Goal: Task Accomplishment & Management: Use online tool/utility

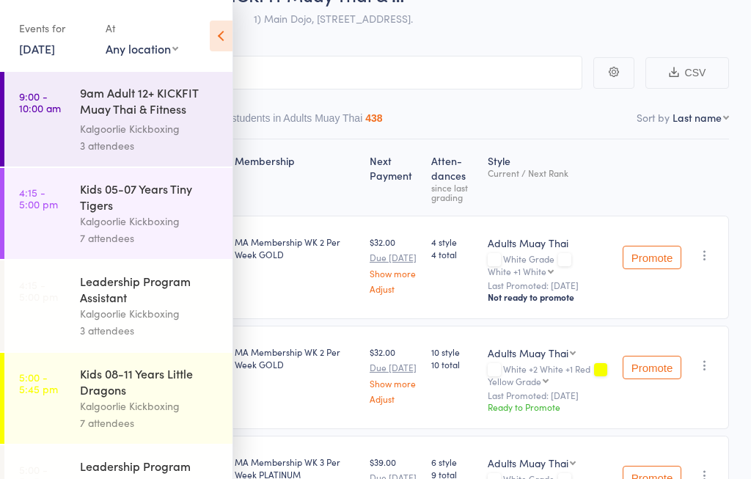
click at [216, 34] on icon at bounding box center [221, 36] width 23 height 31
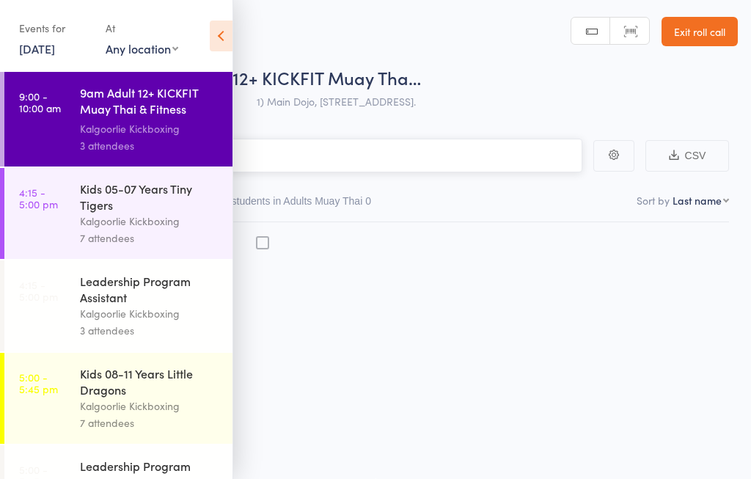
scroll to position [1, 0]
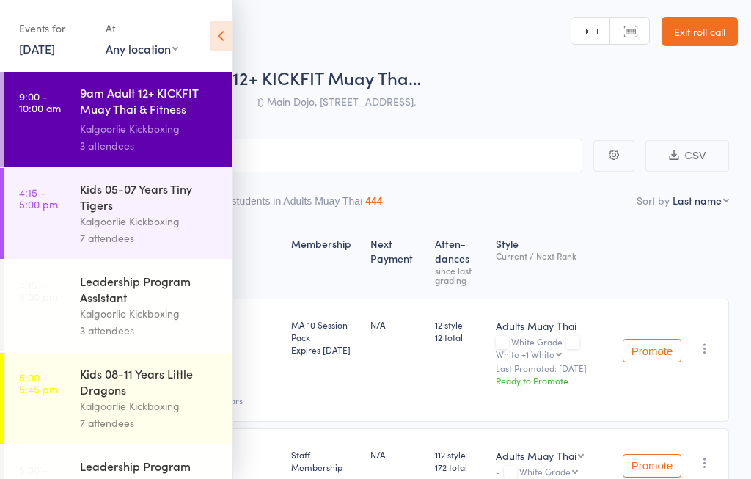
click at [211, 29] on icon at bounding box center [221, 36] width 23 height 31
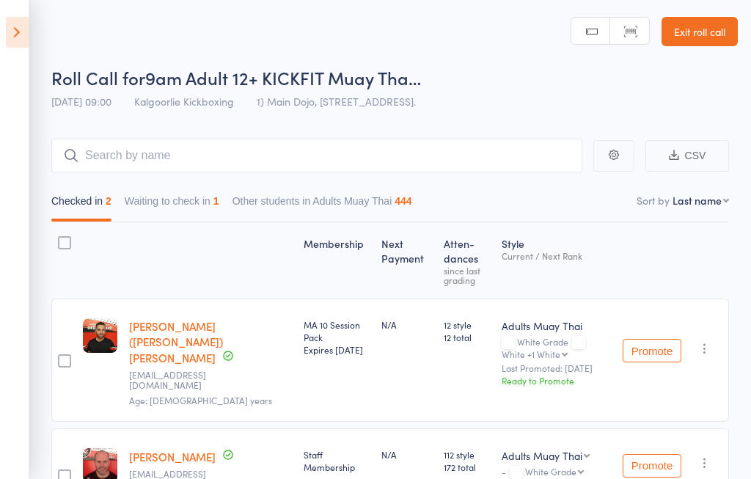
click at [15, 29] on icon at bounding box center [17, 32] width 23 height 31
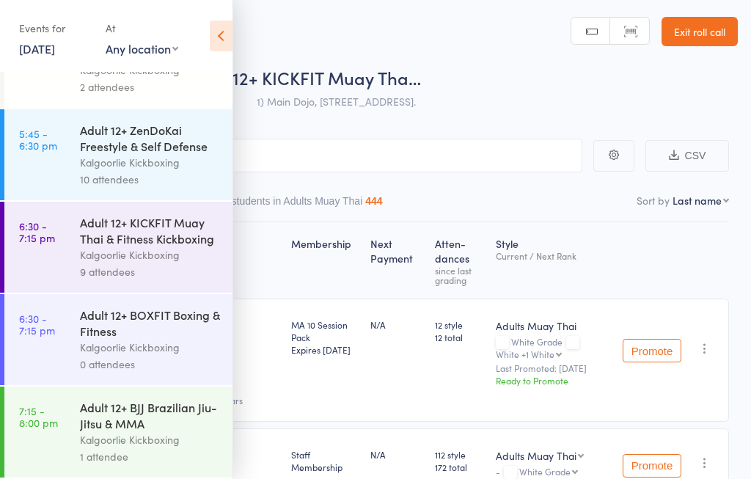
scroll to position [452, 0]
click at [103, 237] on div "Adult 12+ KICKFIT Muay Thai & Fitness Kickboxing" at bounding box center [150, 230] width 140 height 32
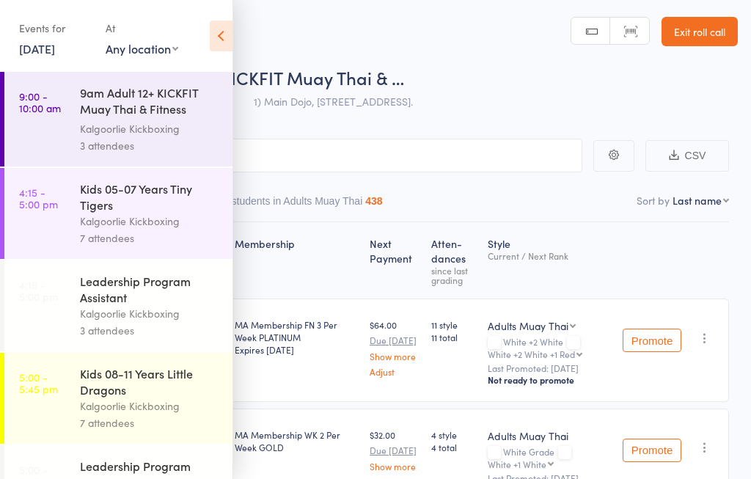
click at [229, 34] on icon at bounding box center [221, 36] width 23 height 31
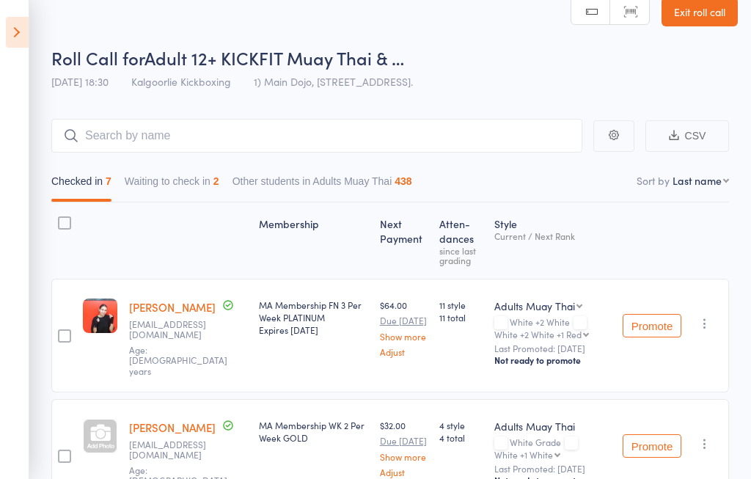
scroll to position [23, 0]
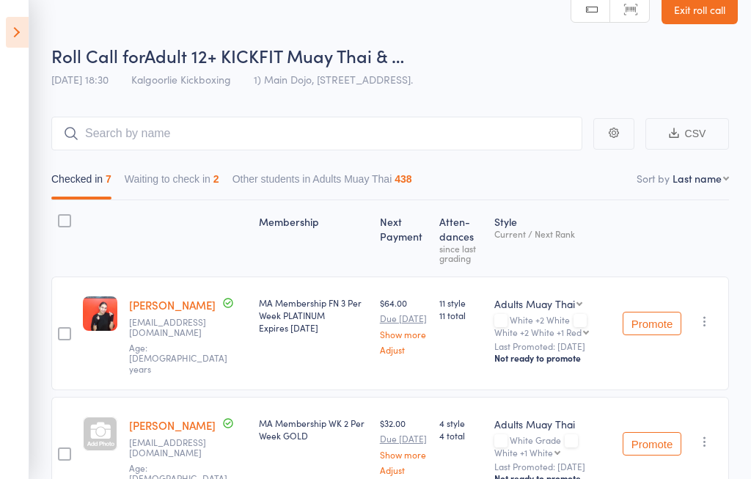
click at [94, 435] on div at bounding box center [100, 433] width 34 height 34
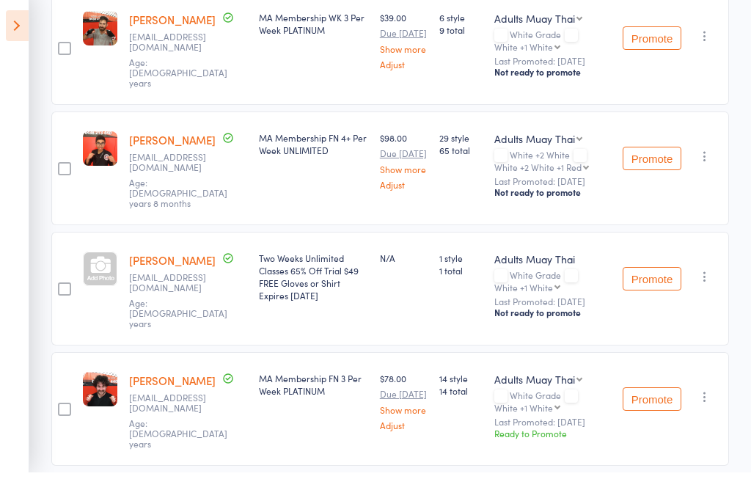
scroll to position [717, 0]
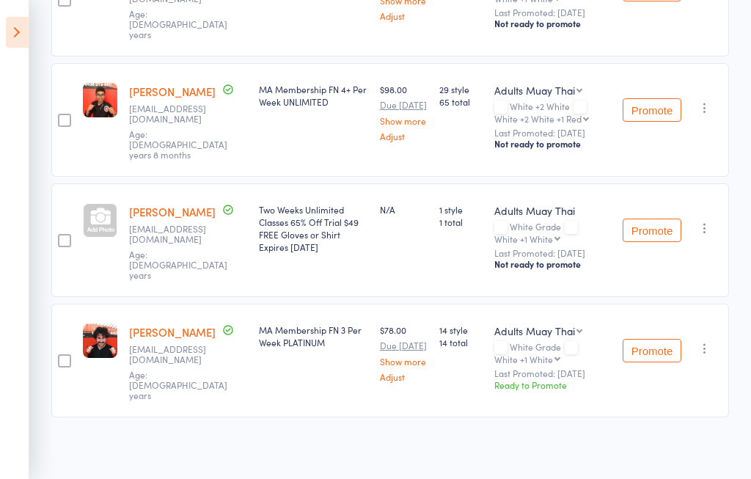
click at [653, 353] on button "Promote" at bounding box center [651, 350] width 59 height 23
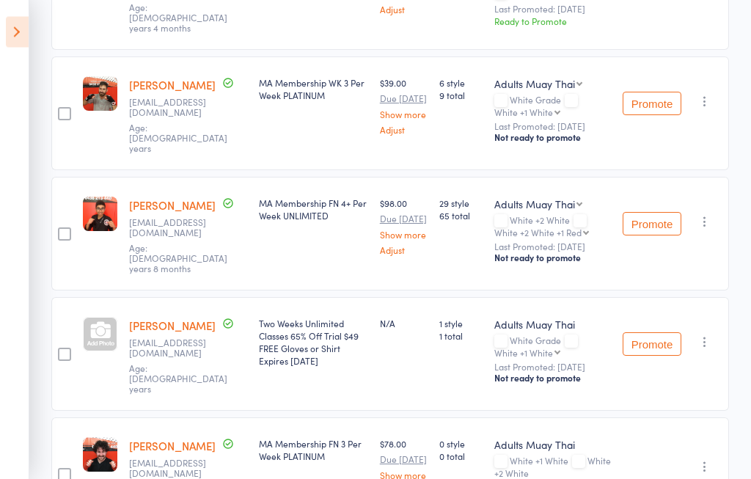
scroll to position [601, 0]
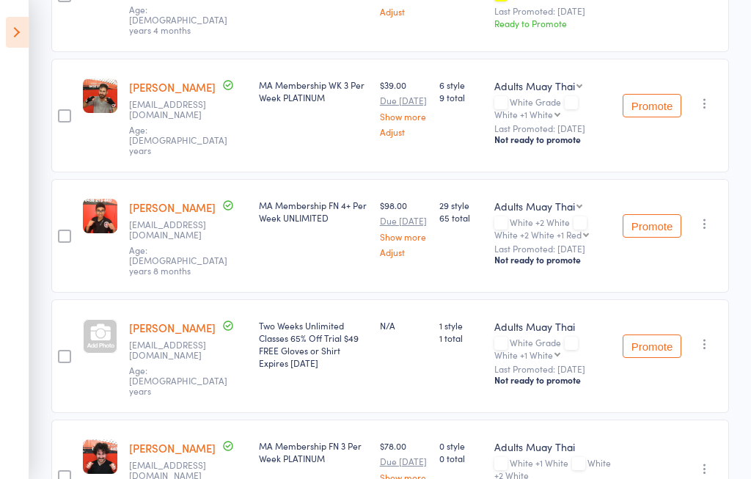
click at [657, 232] on button "Promote" at bounding box center [651, 225] width 59 height 23
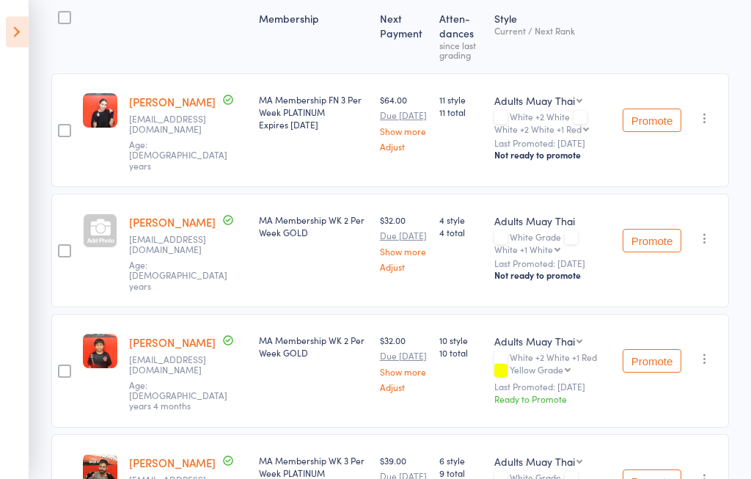
scroll to position [210, 0]
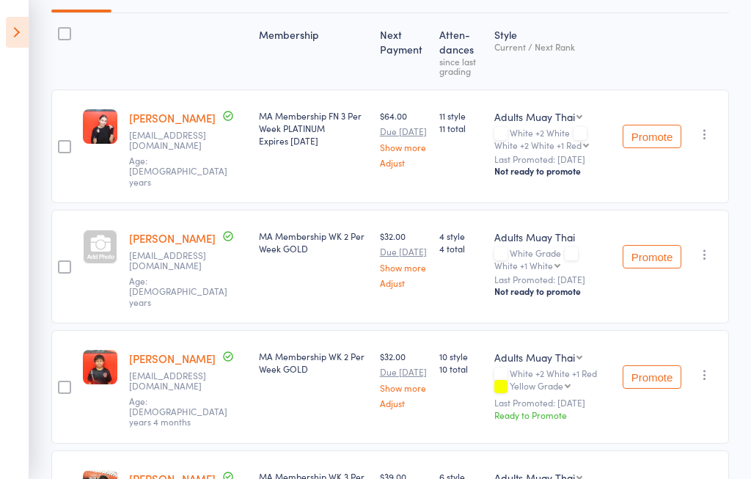
click at [658, 136] on button "Promote" at bounding box center [651, 136] width 59 height 23
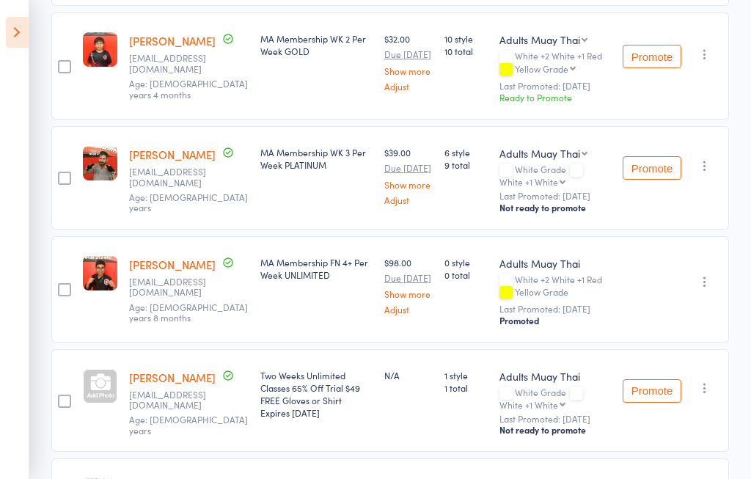
scroll to position [508, 0]
click at [89, 404] on div at bounding box center [100, 386] width 34 height 34
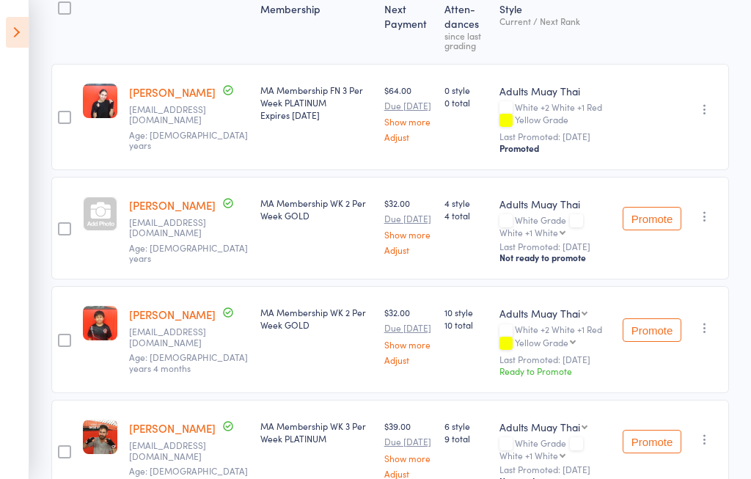
scroll to position [233, 0]
